Goal: Check status: Verify the current state of an ongoing process or item

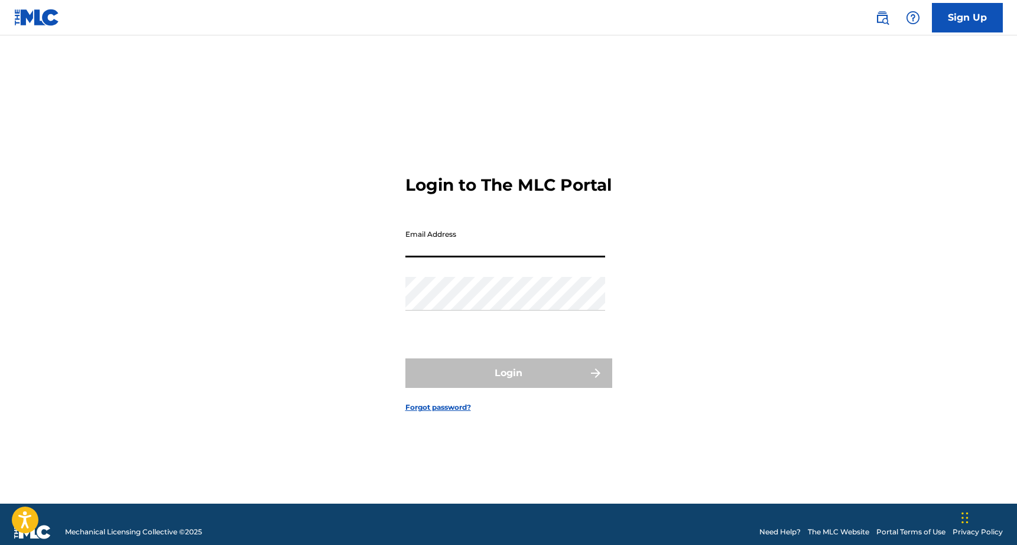
type input "[EMAIL_ADDRESS][DOMAIN_NAME]"
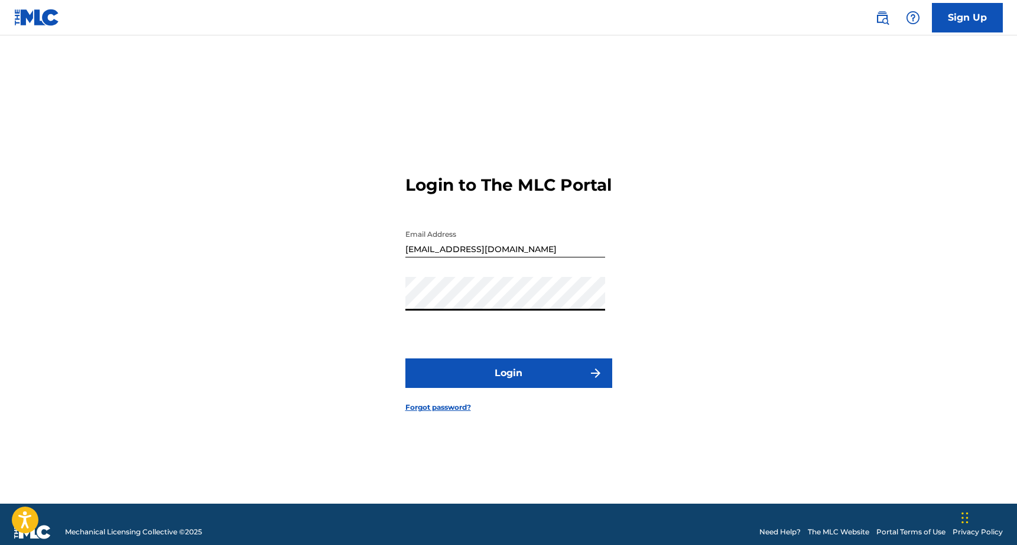
click at [507, 378] on button "Login" at bounding box center [508, 374] width 207 height 30
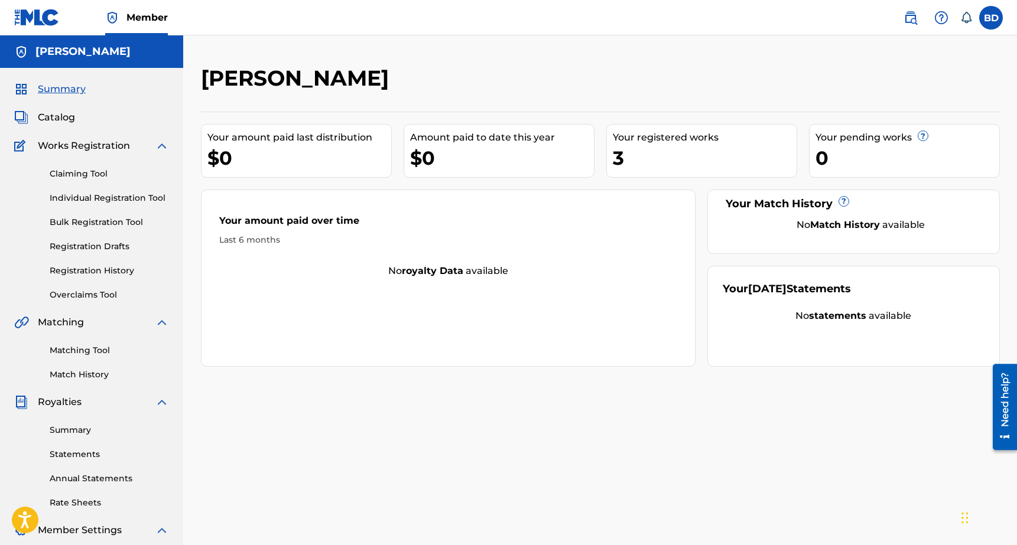
click at [128, 272] on link "Registration History" at bounding box center [109, 271] width 119 height 12
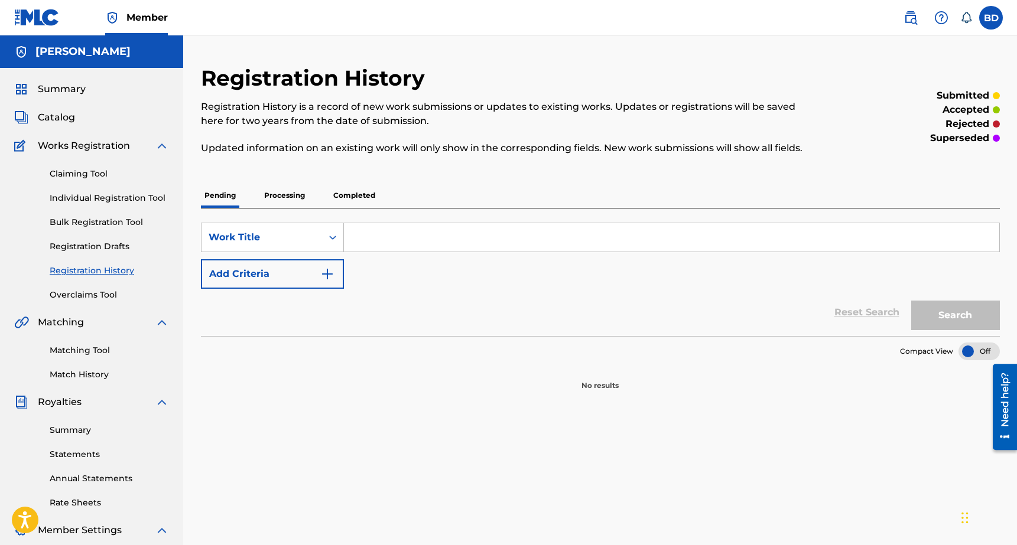
click at [256, 201] on div "Pending Processing Completed" at bounding box center [600, 195] width 799 height 25
click at [282, 190] on p "Processing" at bounding box center [285, 195] width 48 height 25
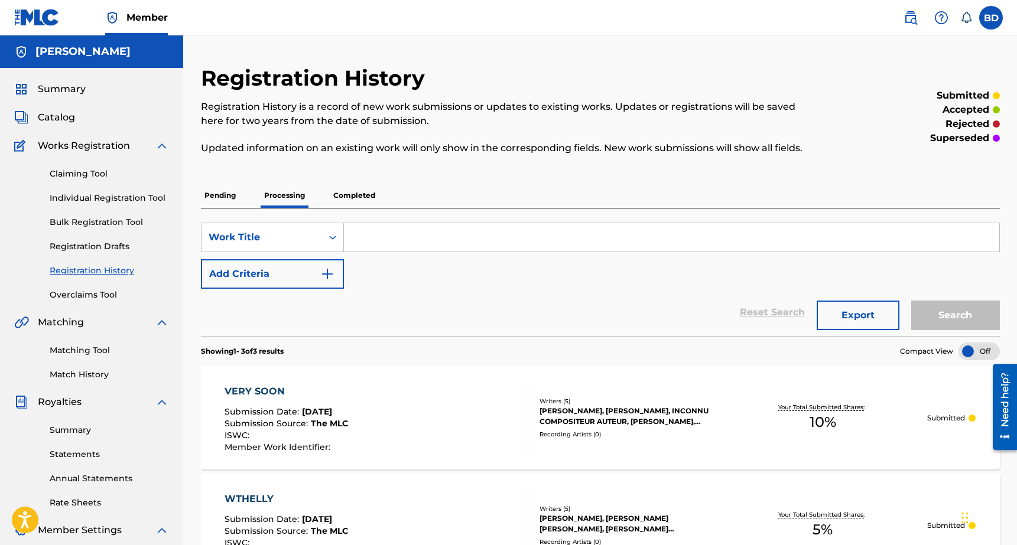
click at [55, 114] on span "Catalog" at bounding box center [56, 118] width 37 height 14
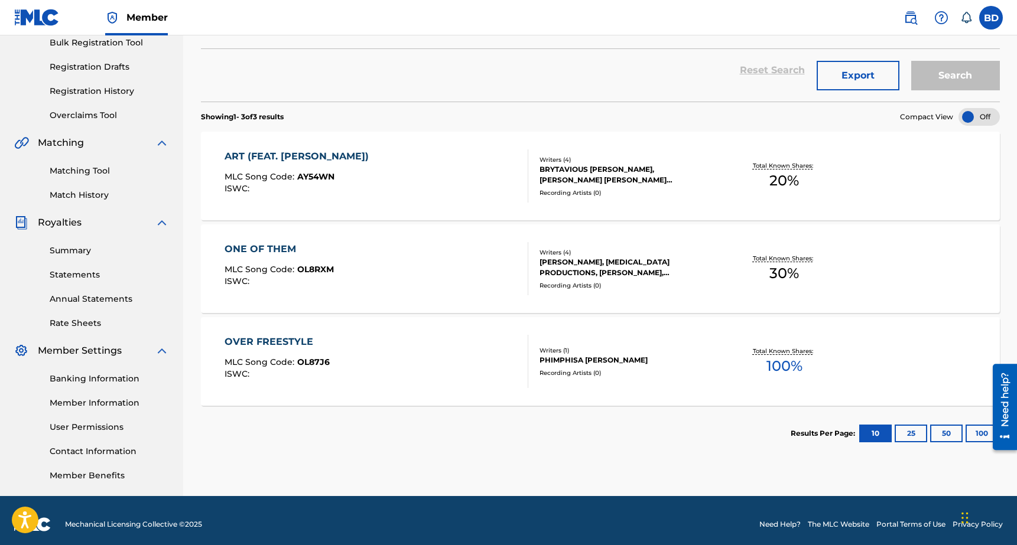
scroll to position [187, 0]
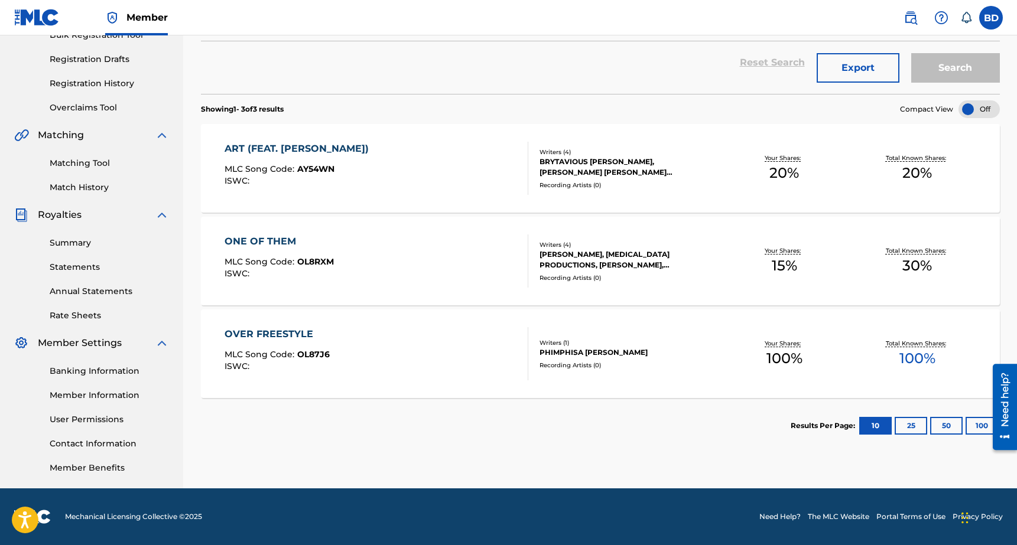
click at [92, 243] on link "Summary" at bounding box center [109, 243] width 119 height 12
